Goal: Task Accomplishment & Management: Complete application form

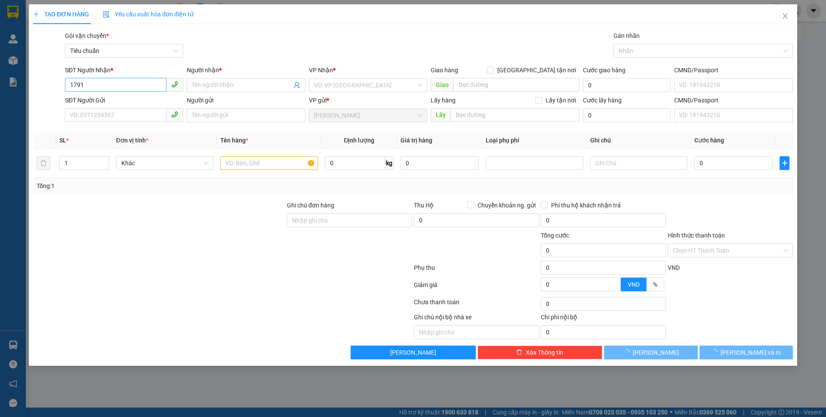
click at [127, 82] on input "1791" at bounding box center [116, 85] width 102 height 14
type input "0777072661"
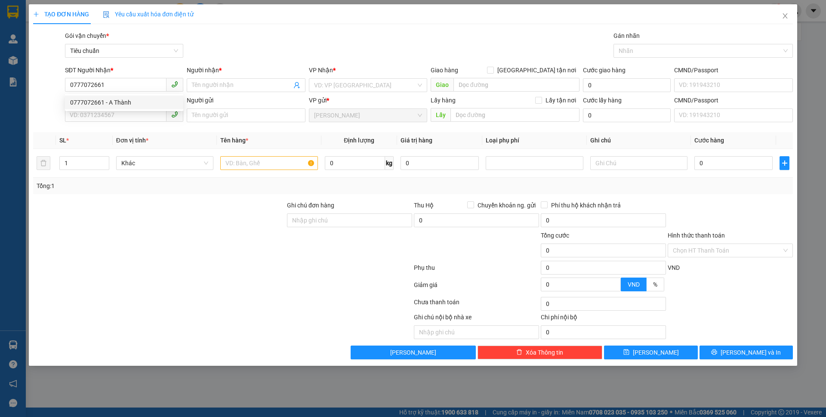
drag, startPoint x: 114, startPoint y: 98, endPoint x: 112, endPoint y: 104, distance: 6.7
click at [113, 98] on div "0777072661 - A Thành" at bounding box center [124, 102] width 108 height 9
type input "A Thành"
type input "70.000"
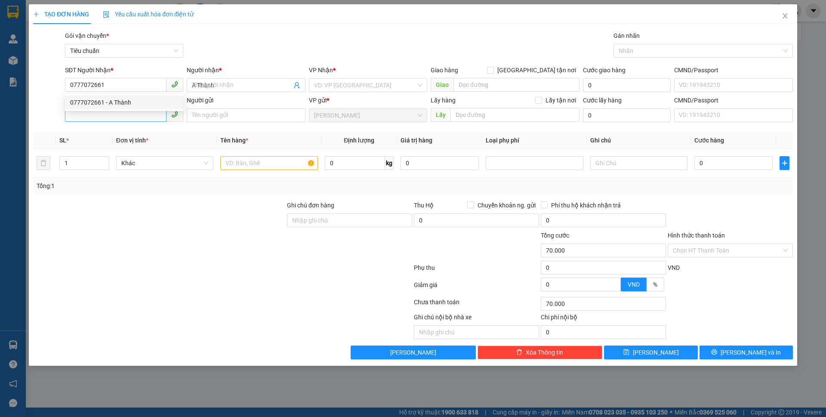
type input "0777072661"
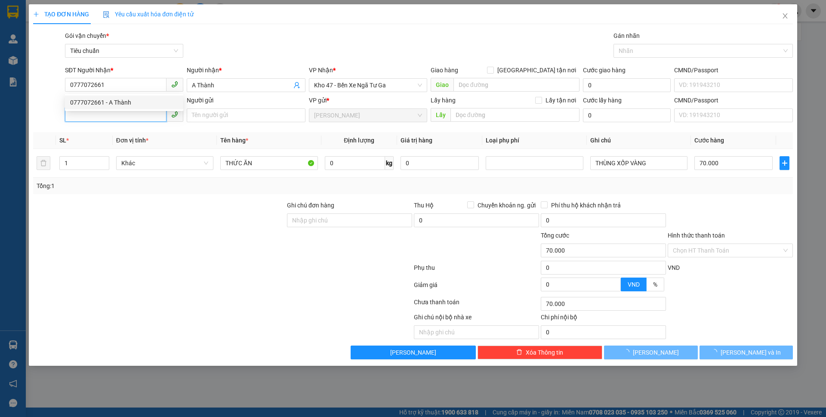
click at [113, 112] on input "SĐT Người Gửi" at bounding box center [116, 115] width 102 height 14
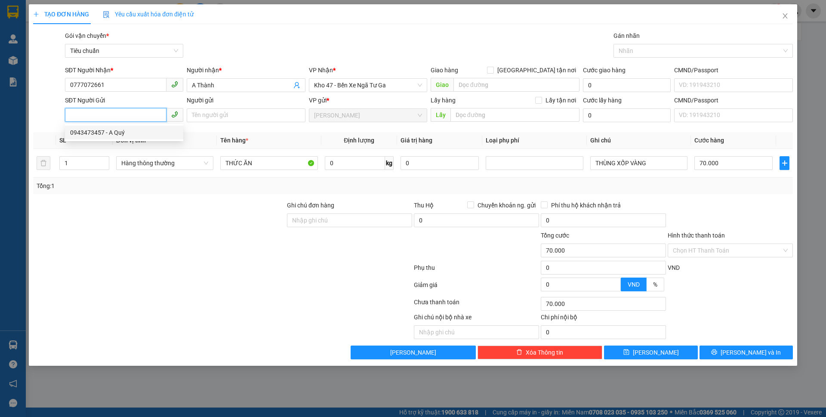
click at [116, 132] on div "0943473457 - A Quý" at bounding box center [124, 132] width 108 height 9
type input "0943473457"
type input "A Quý"
type input "066097007477"
click at [337, 165] on input "0" at bounding box center [355, 163] width 60 height 14
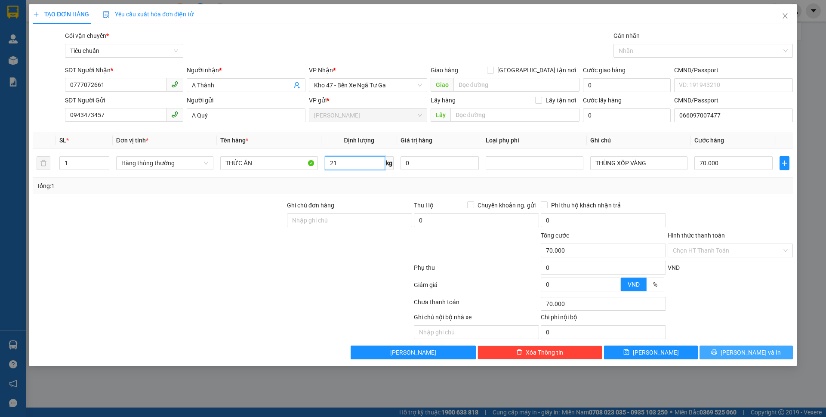
type input "21"
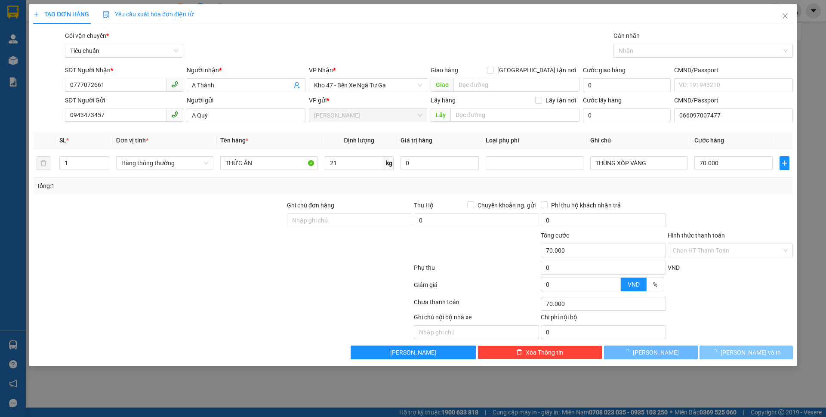
click at [729, 353] on button "[PERSON_NAME] và In" at bounding box center [746, 353] width 93 height 14
type input "60.000"
click at [715, 356] on button "[PERSON_NAME] và In" at bounding box center [746, 353] width 93 height 14
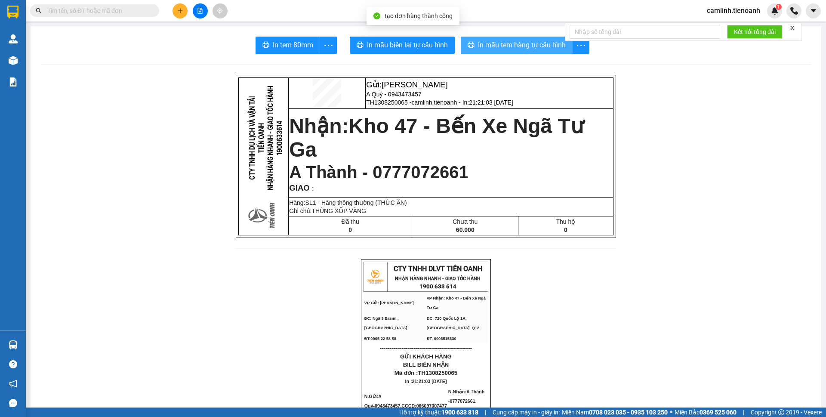
click at [525, 43] on span "In mẫu tem hàng tự cấu hình" at bounding box center [522, 45] width 88 height 11
